Goal: Information Seeking & Learning: Learn about a topic

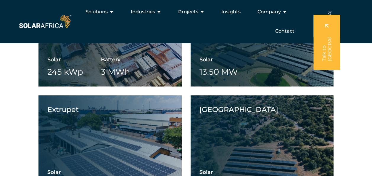
scroll to position [1017, 0]
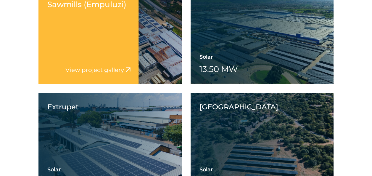
click at [102, 67] on link "View project gallery" at bounding box center [94, 69] width 58 height 7
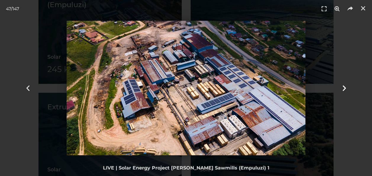
click at [344, 88] on icon "Next slide" at bounding box center [343, 87] width 7 height 7
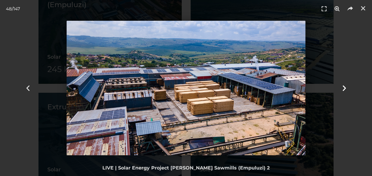
click at [344, 88] on icon "Next slide" at bounding box center [343, 87] width 7 height 7
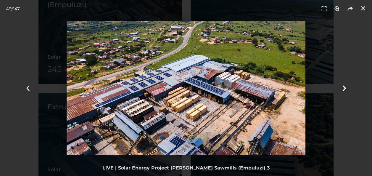
click at [344, 88] on icon "Next slide" at bounding box center [343, 87] width 7 height 7
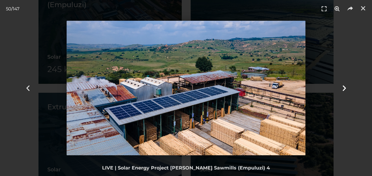
click at [344, 88] on icon "Next slide" at bounding box center [343, 87] width 7 height 7
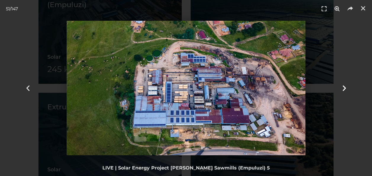
click at [344, 88] on icon "Next slide" at bounding box center [343, 87] width 7 height 7
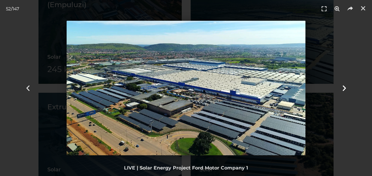
click at [344, 88] on icon "Next slide" at bounding box center [343, 87] width 7 height 7
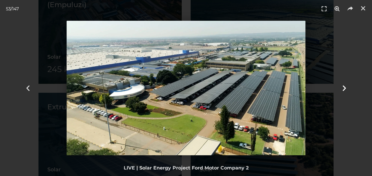
click at [344, 88] on icon "Next slide" at bounding box center [343, 87] width 7 height 7
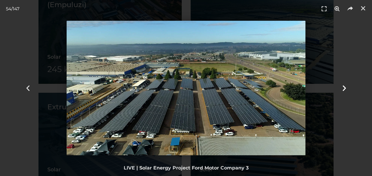
click at [344, 88] on icon "Next slide" at bounding box center [343, 87] width 7 height 7
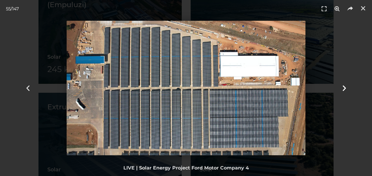
click at [344, 88] on icon "Next slide" at bounding box center [343, 87] width 7 height 7
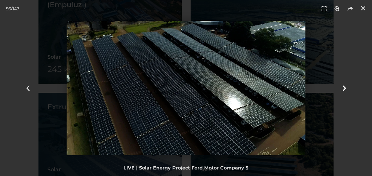
click at [344, 88] on icon "Next slide" at bounding box center [343, 87] width 7 height 7
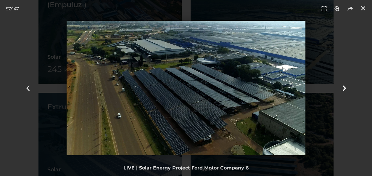
click at [344, 88] on icon "Next slide" at bounding box center [343, 87] width 7 height 7
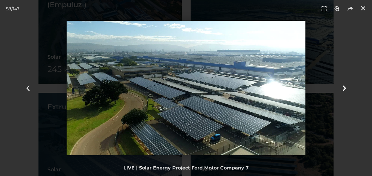
click at [344, 88] on icon "Next slide" at bounding box center [343, 87] width 7 height 7
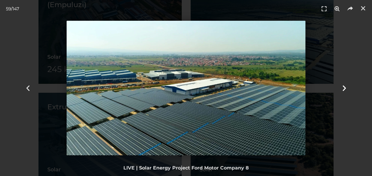
click at [344, 88] on icon "Next slide" at bounding box center [343, 87] width 7 height 7
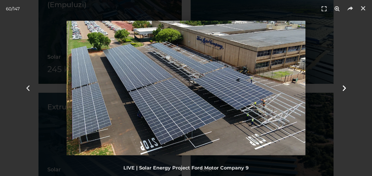
click at [344, 88] on icon "Next slide" at bounding box center [343, 87] width 7 height 7
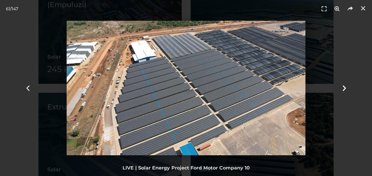
click at [344, 88] on icon "Next slide" at bounding box center [343, 87] width 7 height 7
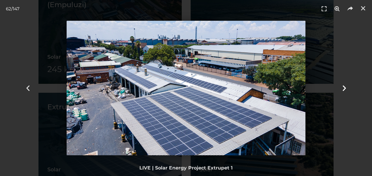
click at [344, 88] on icon "Next slide" at bounding box center [343, 87] width 7 height 7
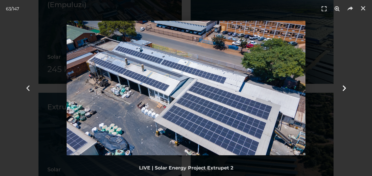
click at [344, 88] on icon "Next slide" at bounding box center [343, 87] width 7 height 7
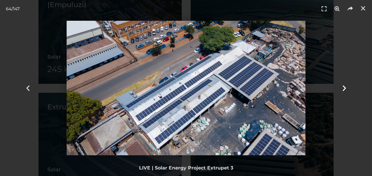
click at [344, 88] on icon "Next slide" at bounding box center [343, 87] width 7 height 7
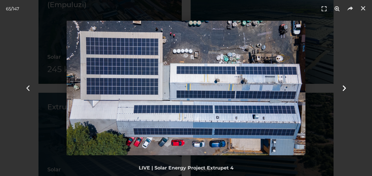
click at [344, 88] on icon "Next slide" at bounding box center [343, 87] width 7 height 7
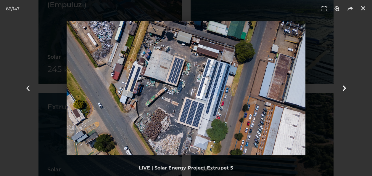
click at [344, 88] on icon "Next slide" at bounding box center [343, 87] width 7 height 7
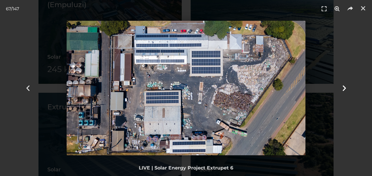
click at [344, 88] on icon "Next slide" at bounding box center [343, 87] width 7 height 7
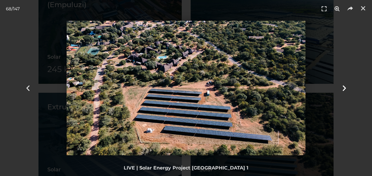
click at [344, 88] on icon "Next slide" at bounding box center [343, 87] width 7 height 7
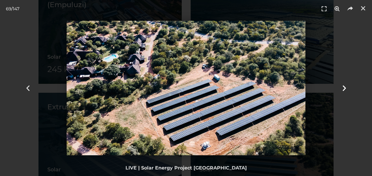
click at [344, 88] on icon "Next slide" at bounding box center [343, 87] width 7 height 7
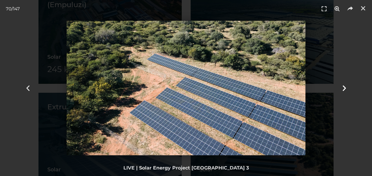
click at [344, 88] on icon "Next slide" at bounding box center [343, 87] width 7 height 7
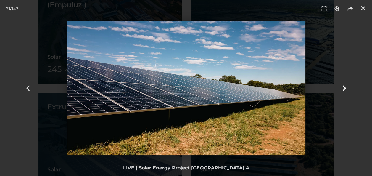
click at [344, 88] on icon "Next slide" at bounding box center [343, 87] width 7 height 7
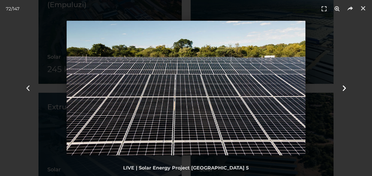
click at [344, 88] on icon "Next slide" at bounding box center [343, 87] width 7 height 7
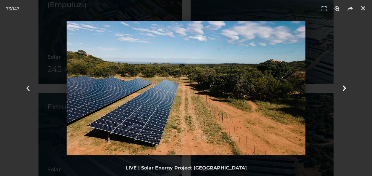
click at [344, 88] on icon "Next slide" at bounding box center [343, 87] width 7 height 7
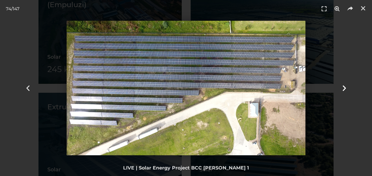
click at [344, 88] on icon "Next slide" at bounding box center [343, 87] width 7 height 7
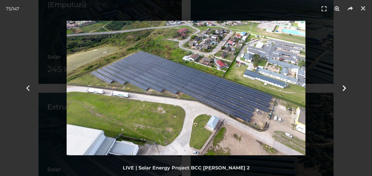
click at [344, 88] on icon "Next slide" at bounding box center [343, 87] width 7 height 7
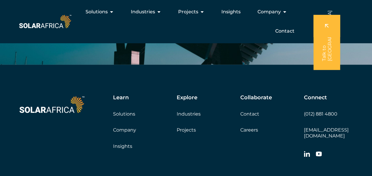
scroll to position [1605, 0]
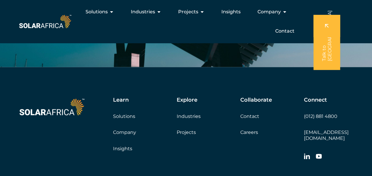
click at [122, 131] on link "Company" at bounding box center [124, 132] width 23 height 6
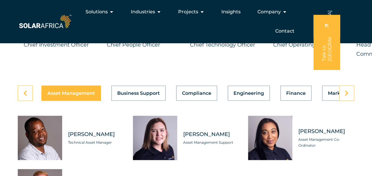
scroll to position [1619, 0]
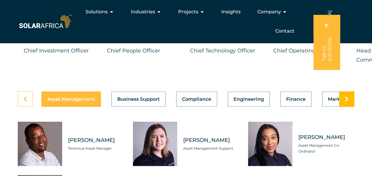
click at [344, 107] on link at bounding box center [346, 98] width 15 height 15
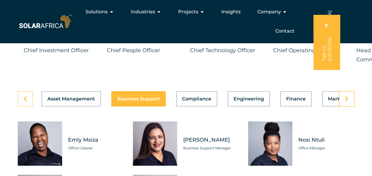
scroll to position [1611, 0]
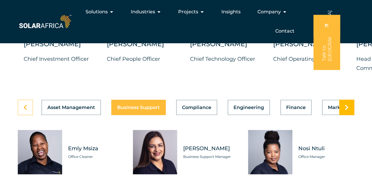
click at [348, 110] on icon at bounding box center [347, 107] width 4 height 6
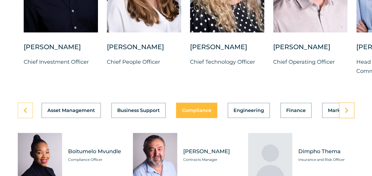
scroll to position [1614, 0]
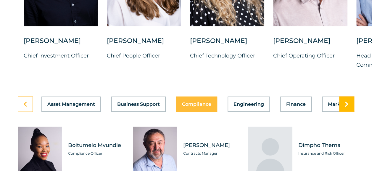
click at [345, 107] on icon at bounding box center [347, 104] width 4 height 6
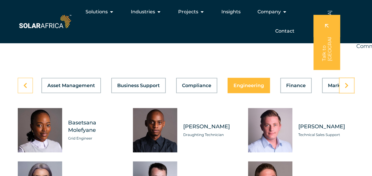
scroll to position [1630, 0]
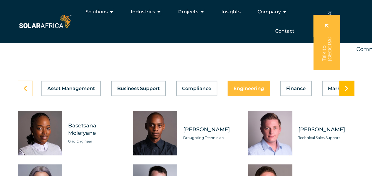
click at [349, 96] on link at bounding box center [346, 87] width 15 height 15
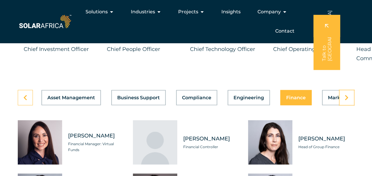
scroll to position [1615, 0]
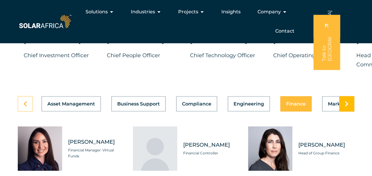
click at [351, 111] on link at bounding box center [346, 103] width 15 height 15
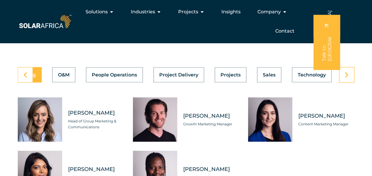
scroll to position [1641, 0]
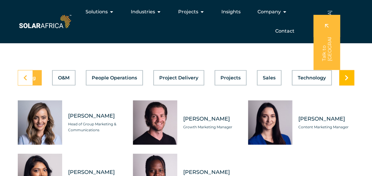
click at [347, 80] on icon at bounding box center [347, 78] width 4 height 6
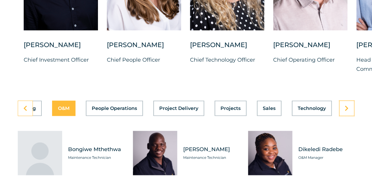
scroll to position [1614, 0]
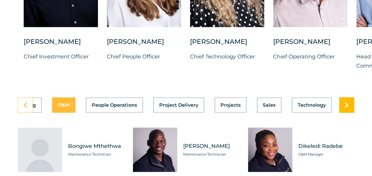
click at [343, 112] on link at bounding box center [346, 104] width 15 height 15
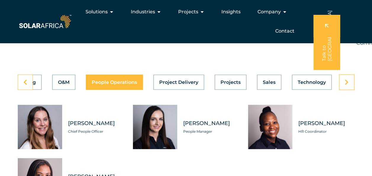
scroll to position [1634, 0]
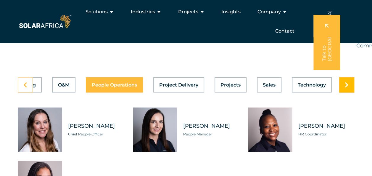
click at [346, 88] on icon at bounding box center [347, 85] width 4 height 6
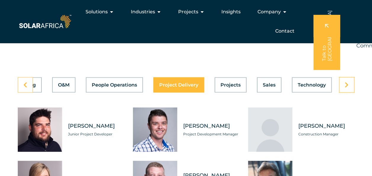
scroll to position [1582, 0]
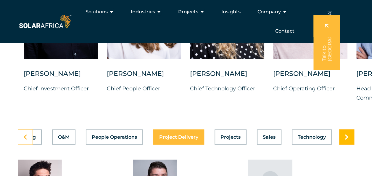
click at [349, 144] on link at bounding box center [346, 136] width 15 height 15
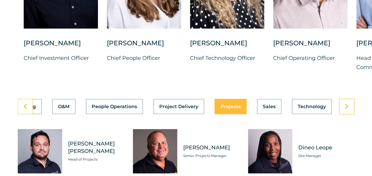
scroll to position [1621, 0]
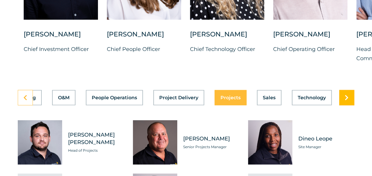
click at [349, 105] on link at bounding box center [346, 97] width 15 height 15
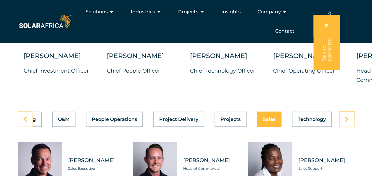
scroll to position [1596, 0]
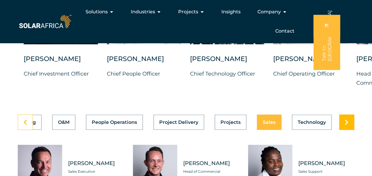
click at [349, 130] on link at bounding box center [346, 121] width 15 height 15
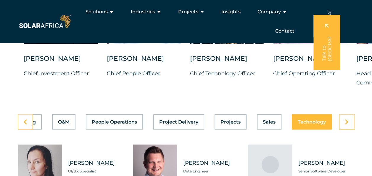
scroll to position [1590, 0]
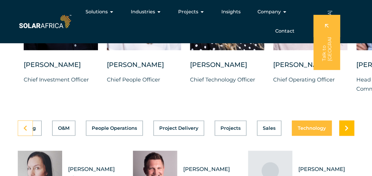
click at [349, 135] on link at bounding box center [346, 127] width 15 height 15
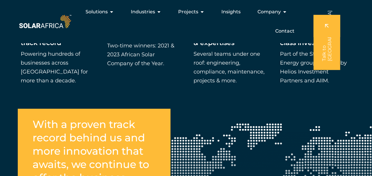
scroll to position [932, 0]
